Goal: Complete application form

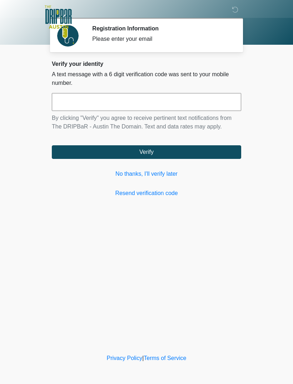
click at [194, 101] on input "text" at bounding box center [146, 102] width 189 height 18
type input "******"
click at [205, 152] on button "Verify" at bounding box center [146, 152] width 189 height 14
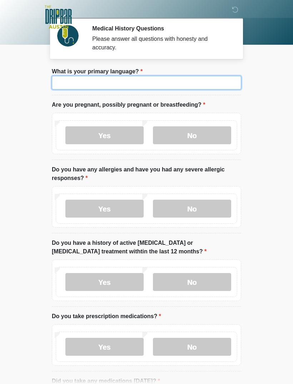
click at [69, 80] on input "What is your primary language?" at bounding box center [146, 83] width 189 height 14
type input "*******"
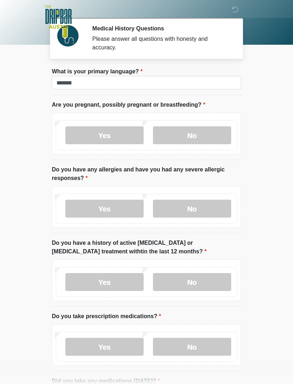
click at [218, 133] on label "No" at bounding box center [192, 135] width 78 height 18
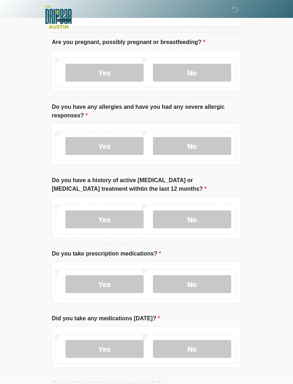
scroll to position [65, 0]
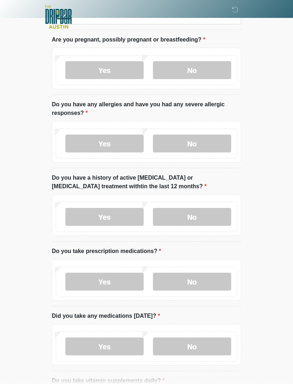
click at [216, 138] on label "No" at bounding box center [192, 143] width 78 height 18
click at [217, 215] on label "No" at bounding box center [192, 217] width 78 height 18
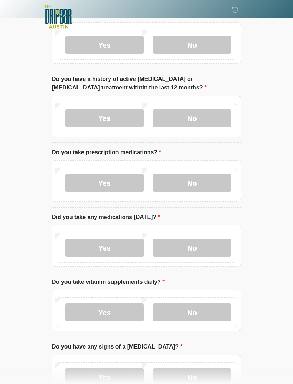
scroll to position [166, 0]
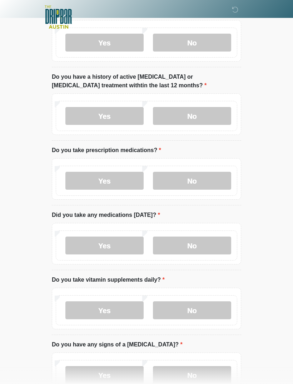
click at [211, 178] on label "No" at bounding box center [192, 181] width 78 height 18
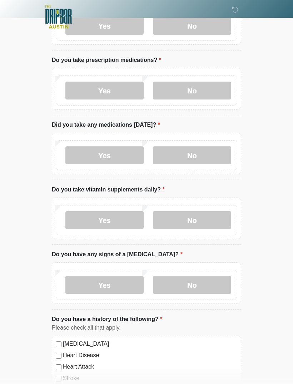
scroll to position [250, 0]
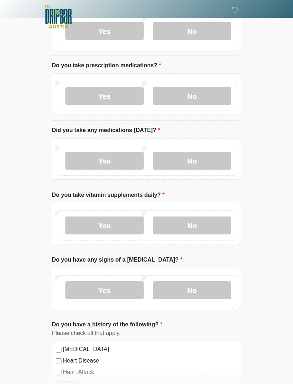
click at [213, 159] on label "No" at bounding box center [192, 161] width 78 height 18
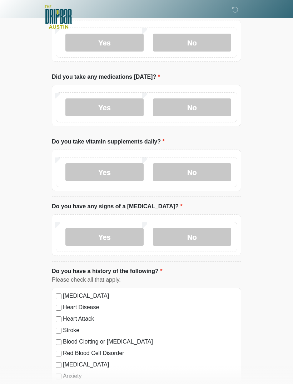
scroll to position [306, 0]
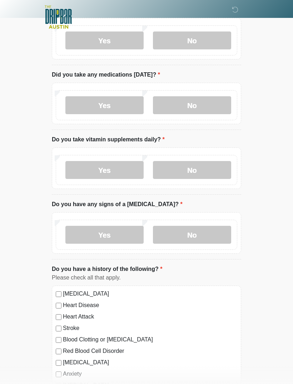
click at [78, 167] on label "Yes" at bounding box center [104, 170] width 78 height 18
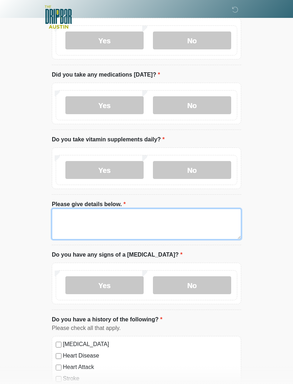
click at [198, 216] on textarea "Please give details below." at bounding box center [146, 223] width 189 height 31
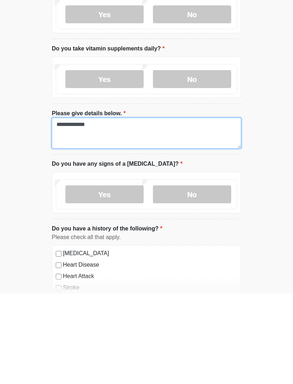
type textarea "**********"
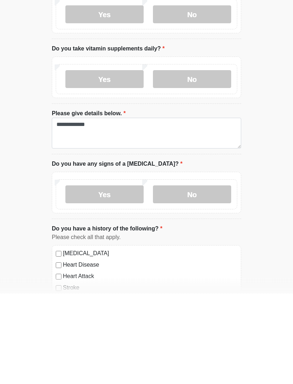
click at [212, 276] on label "No" at bounding box center [192, 285] width 78 height 18
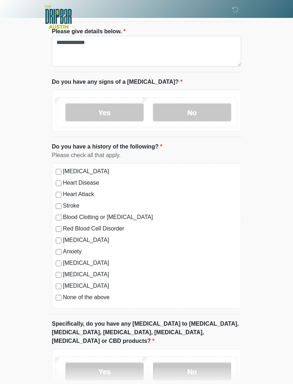
scroll to position [515, 0]
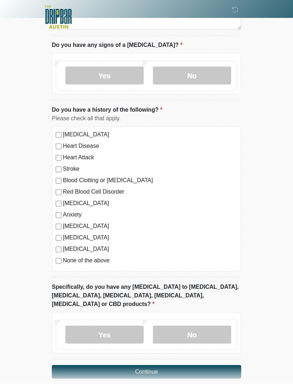
click at [213, 327] on label "No" at bounding box center [192, 334] width 78 height 18
click at [212, 365] on button "Continue" at bounding box center [146, 372] width 189 height 14
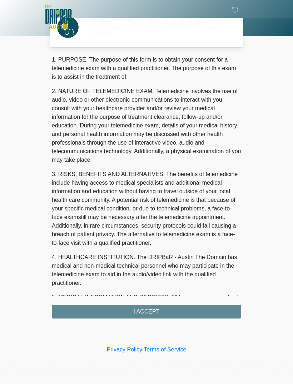
scroll to position [0, 0]
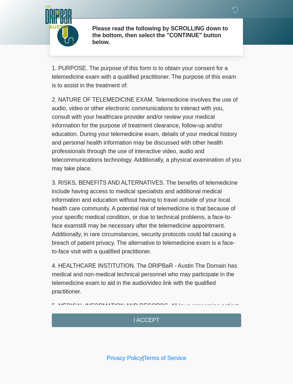
click at [181, 323] on div "1. PURPOSE. The purpose of this form is to obtain your consent for a telemedici…" at bounding box center [146, 195] width 189 height 263
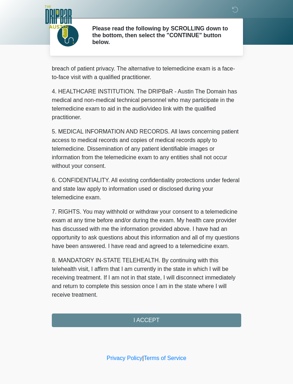
click at [196, 314] on button "I ACCEPT" at bounding box center [146, 320] width 189 height 14
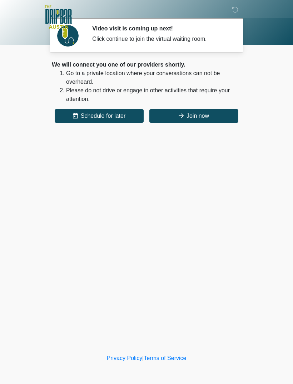
click at [221, 116] on button "Join now" at bounding box center [193, 116] width 89 height 14
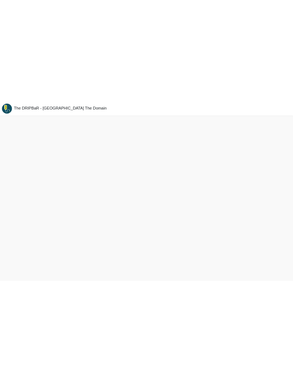
scroll to position [23, 0]
